Goal: Transaction & Acquisition: Subscribe to service/newsletter

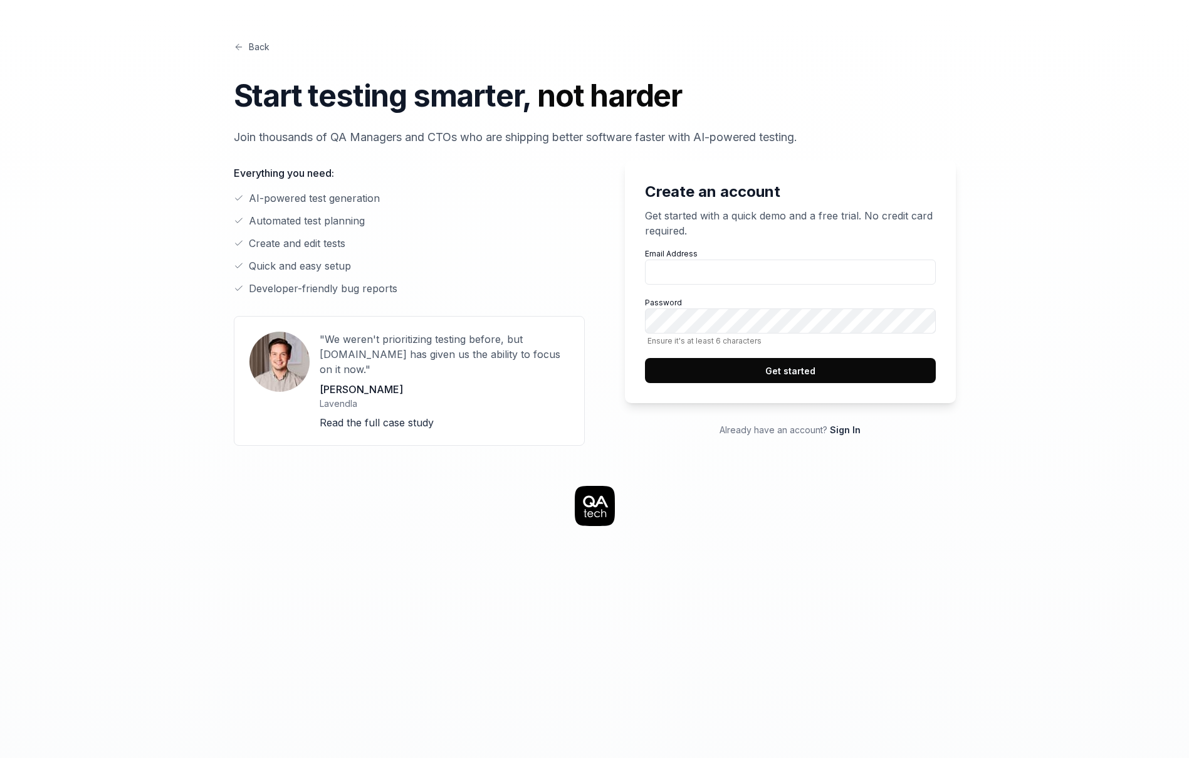
drag, startPoint x: 244, startPoint y: 48, endPoint x: 253, endPoint y: 48, distance: 8.8
click at [244, 48] on link "Back" at bounding box center [252, 46] width 36 height 13
